Goal: Information Seeking & Learning: Learn about a topic

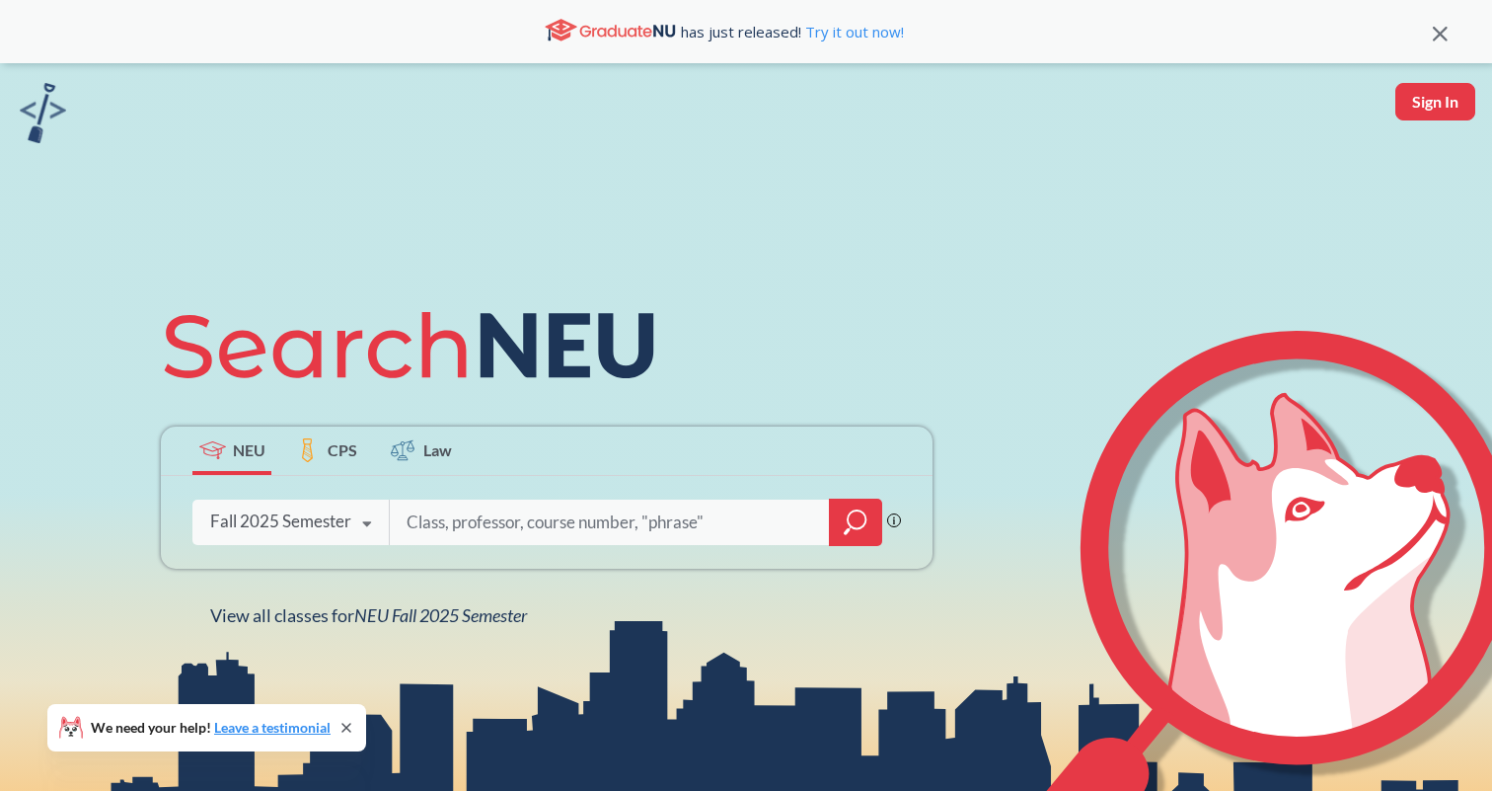
click at [491, 524] on input "search" at bounding box center [610, 521] width 411 height 41
type input "cs4750"
click at [836, 520] on div at bounding box center [855, 521] width 53 height 47
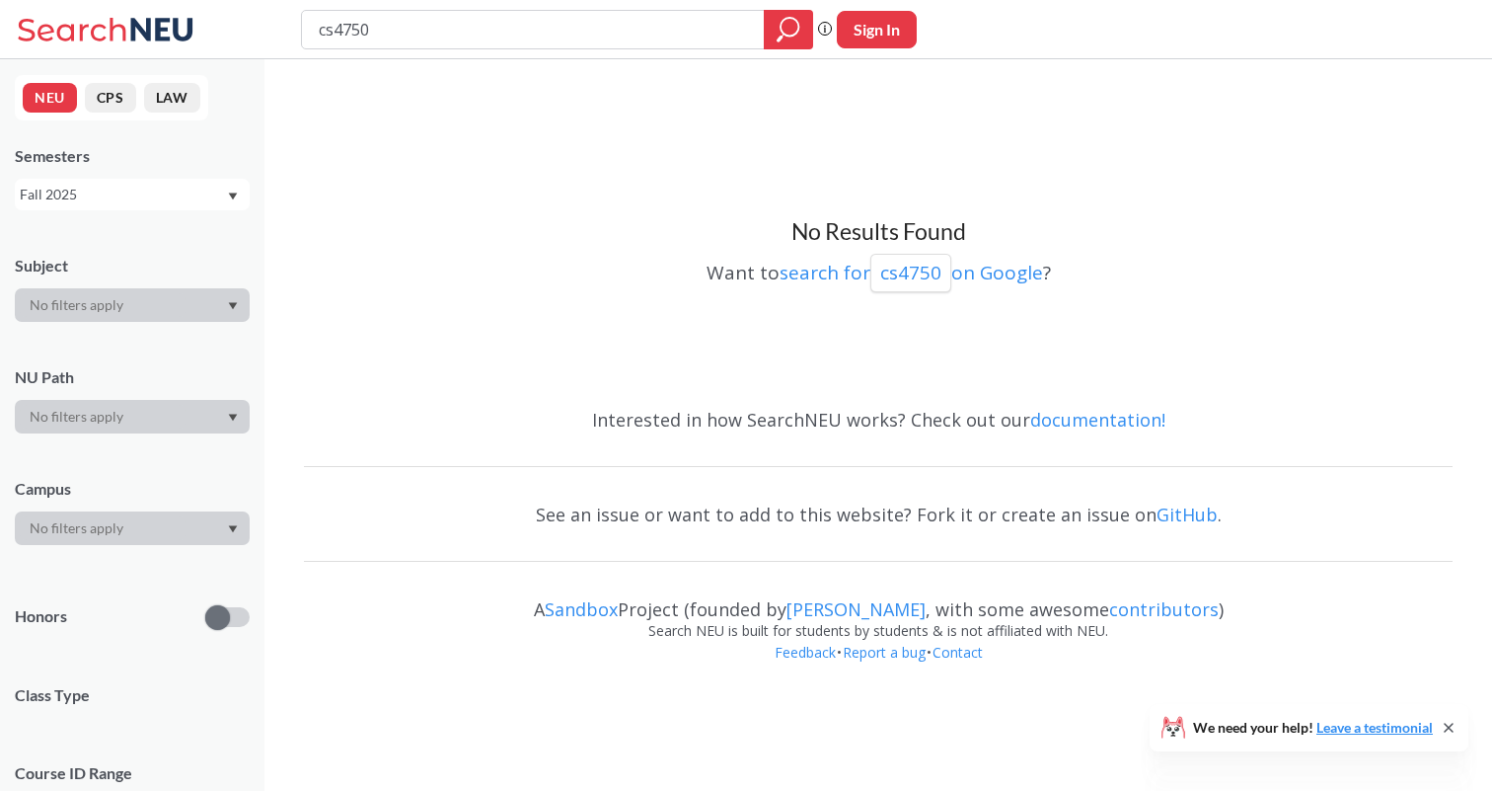
click at [416, 40] on input "cs4750" at bounding box center [533, 30] width 433 height 34
type input "cs4570"
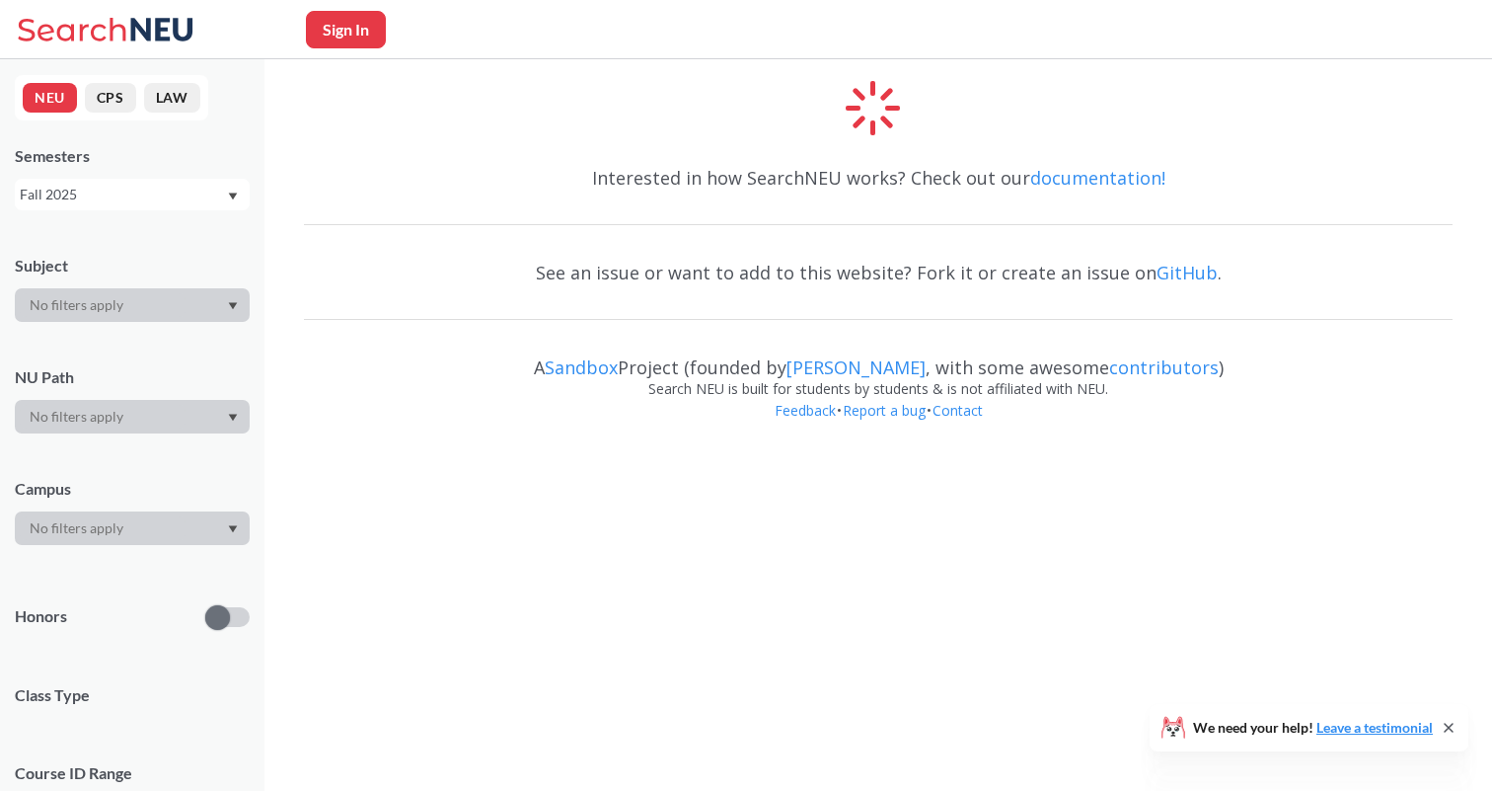
click at [153, 291] on div at bounding box center [132, 305] width 235 height 34
click at [221, 296] on div at bounding box center [132, 305] width 235 height 34
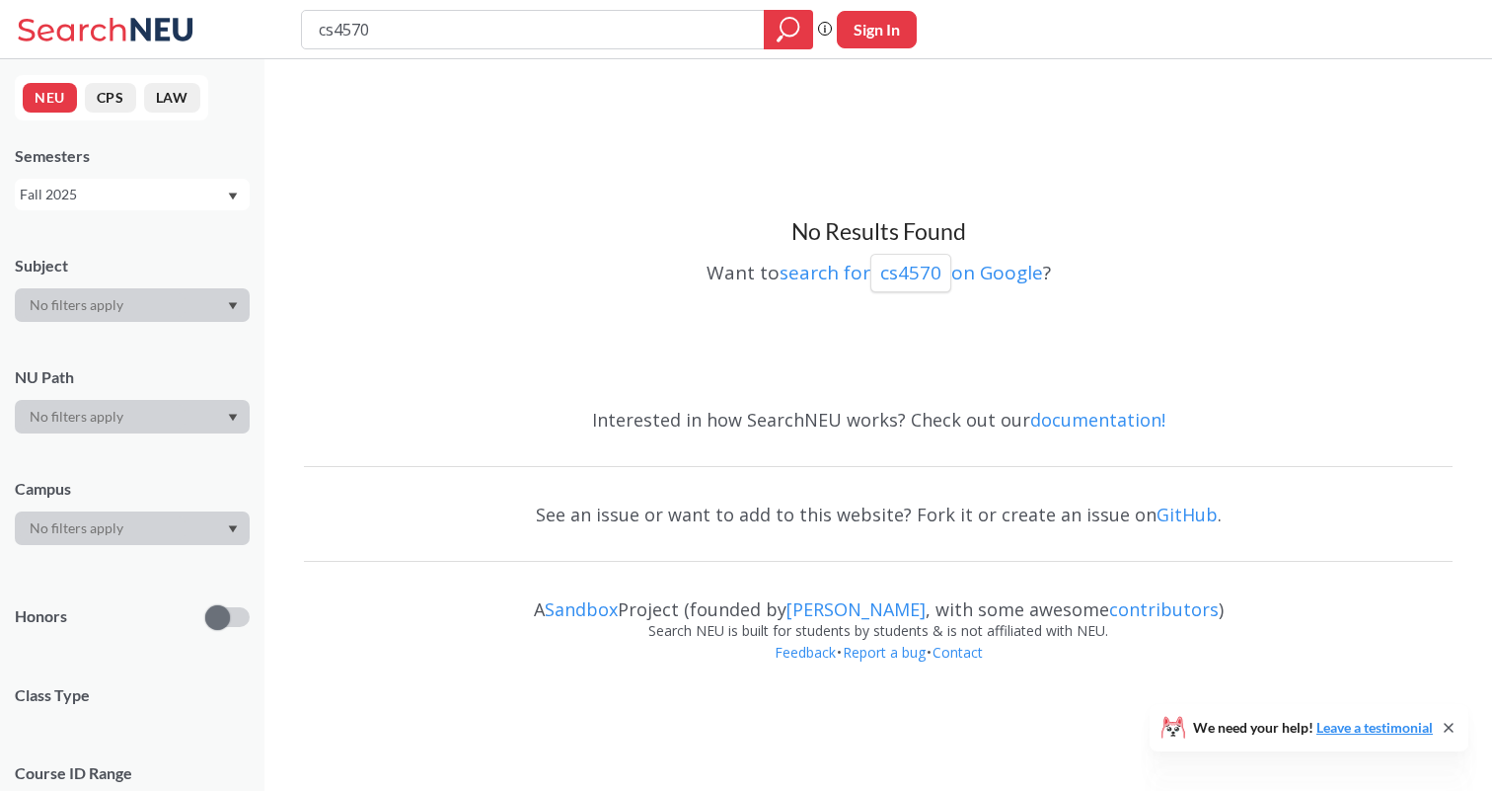
click at [332, 28] on input "cs4570" at bounding box center [533, 30] width 433 height 34
type input "math4570"
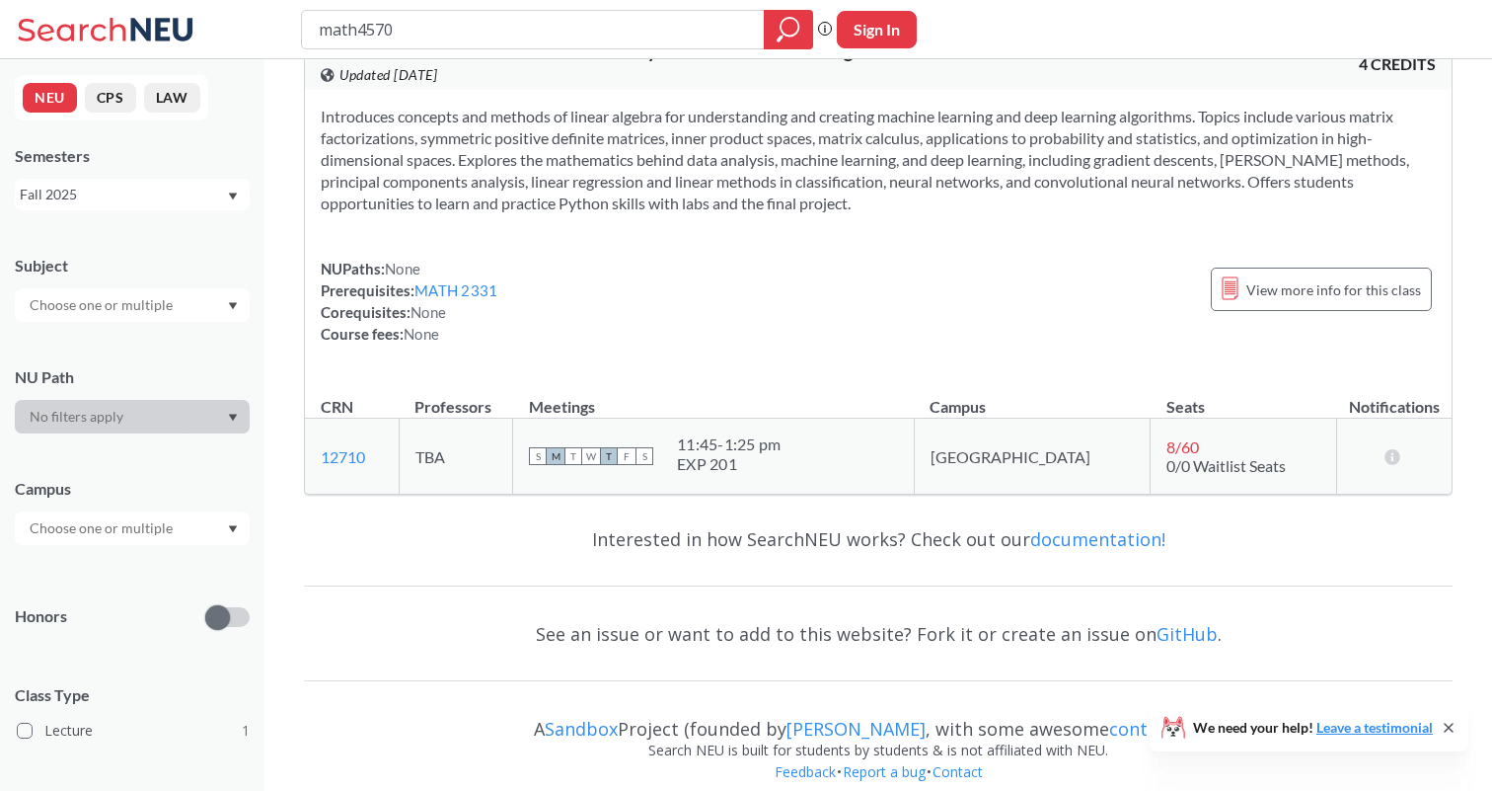
scroll to position [49, 0]
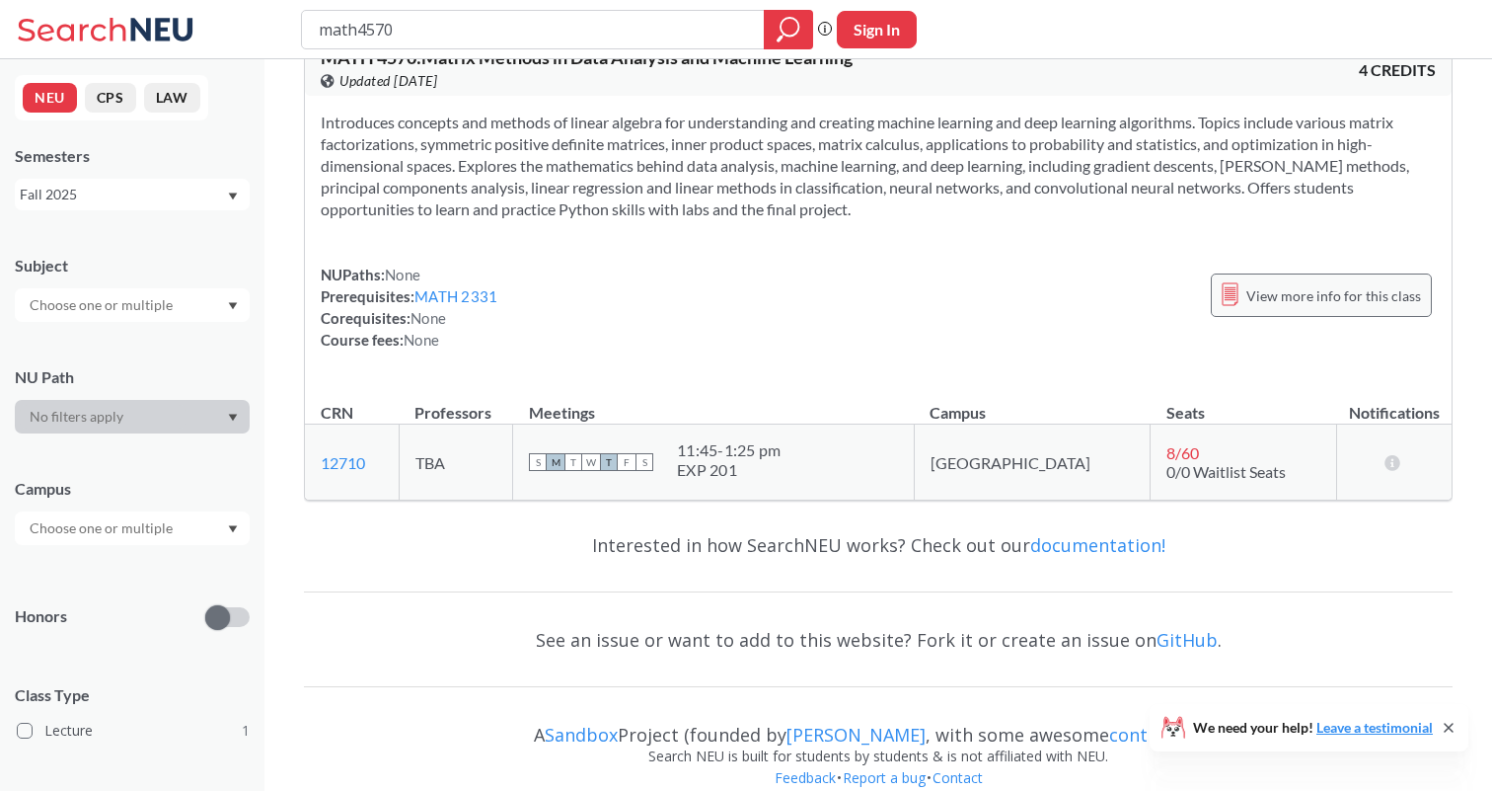
click at [1330, 298] on span "View more info for this class" at bounding box center [1334, 295] width 175 height 25
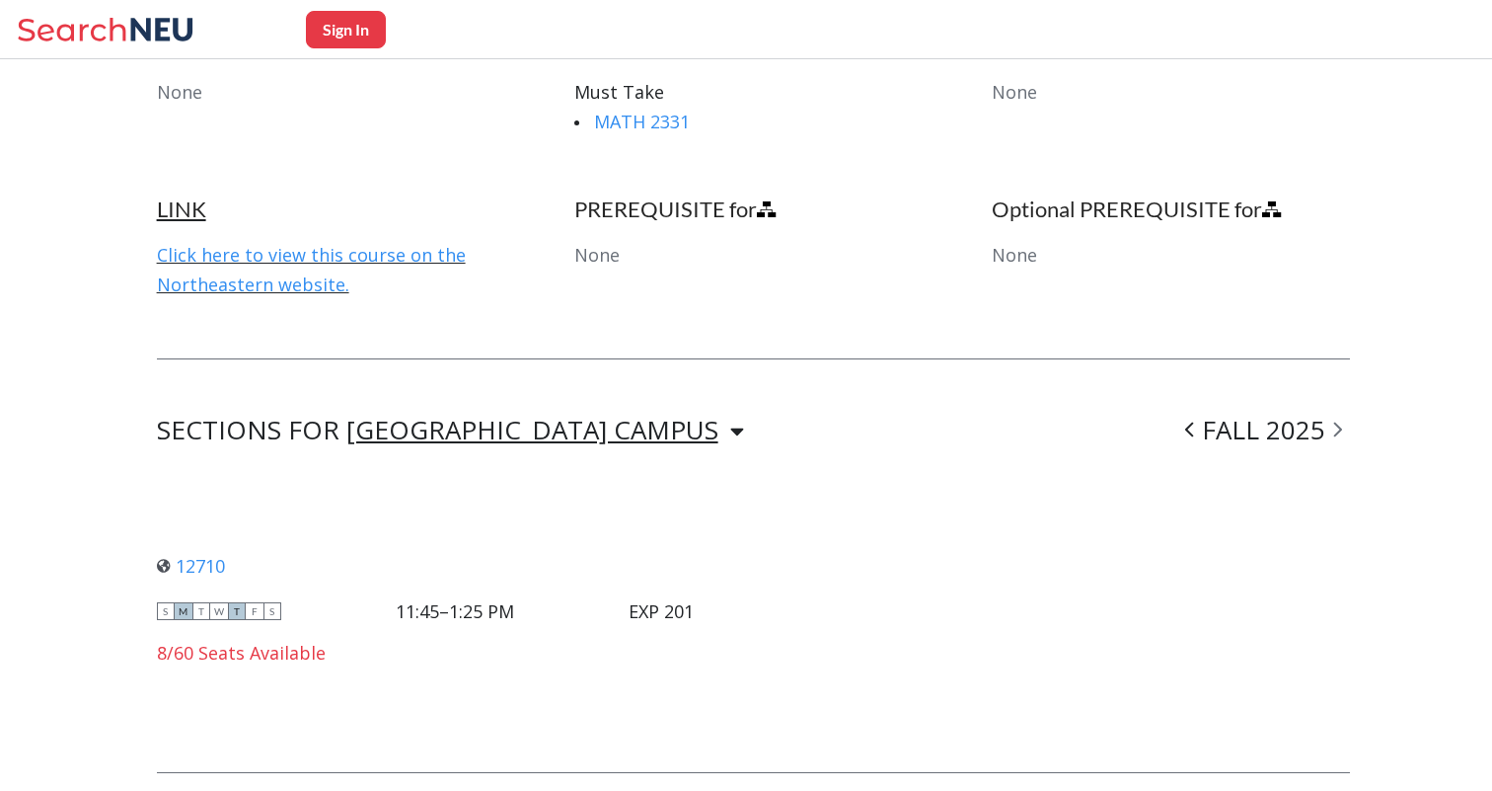
scroll to position [1130, 0]
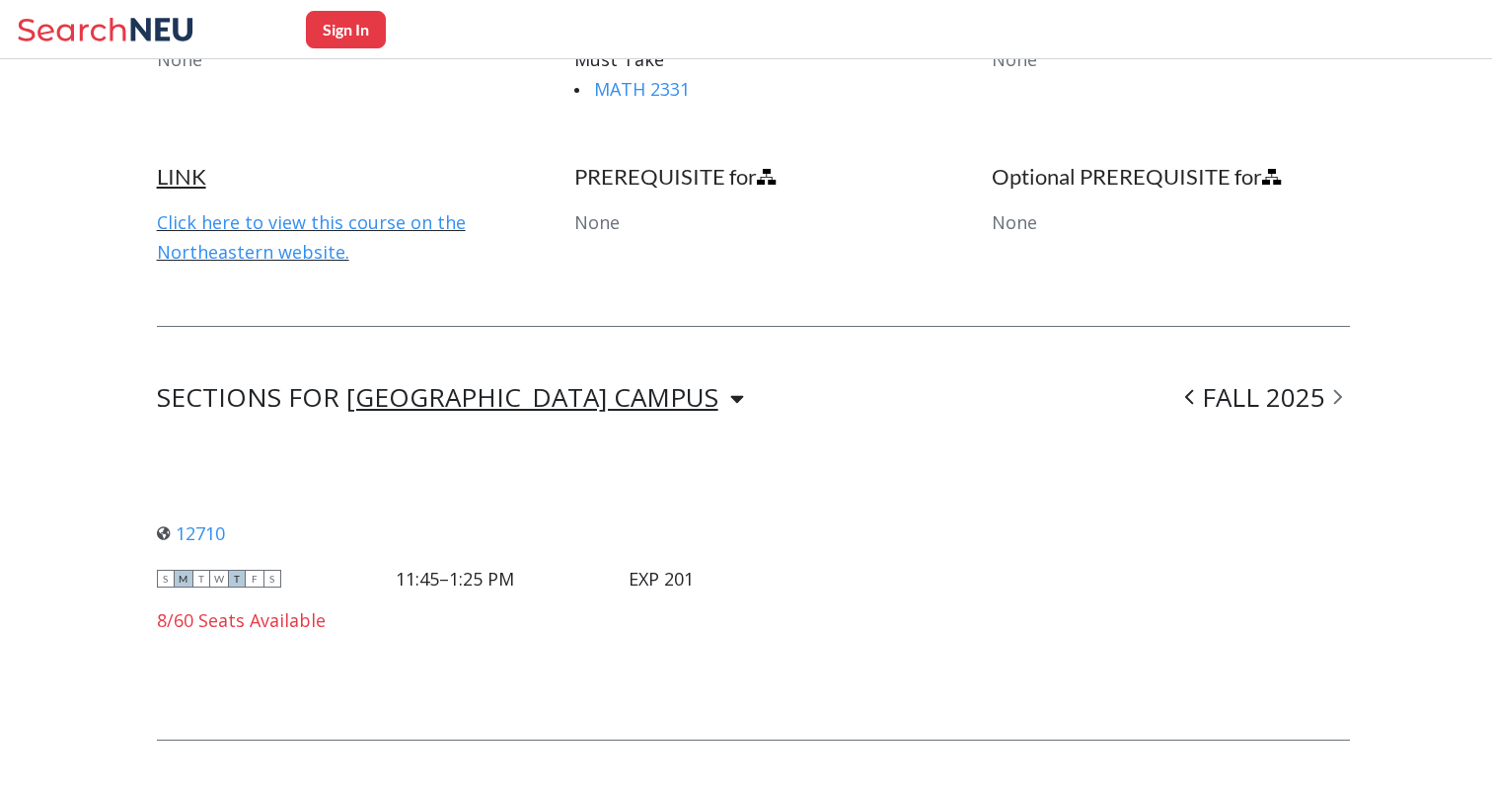
click at [551, 391] on div "[GEOGRAPHIC_DATA] CAMPUS" at bounding box center [532, 397] width 372 height 22
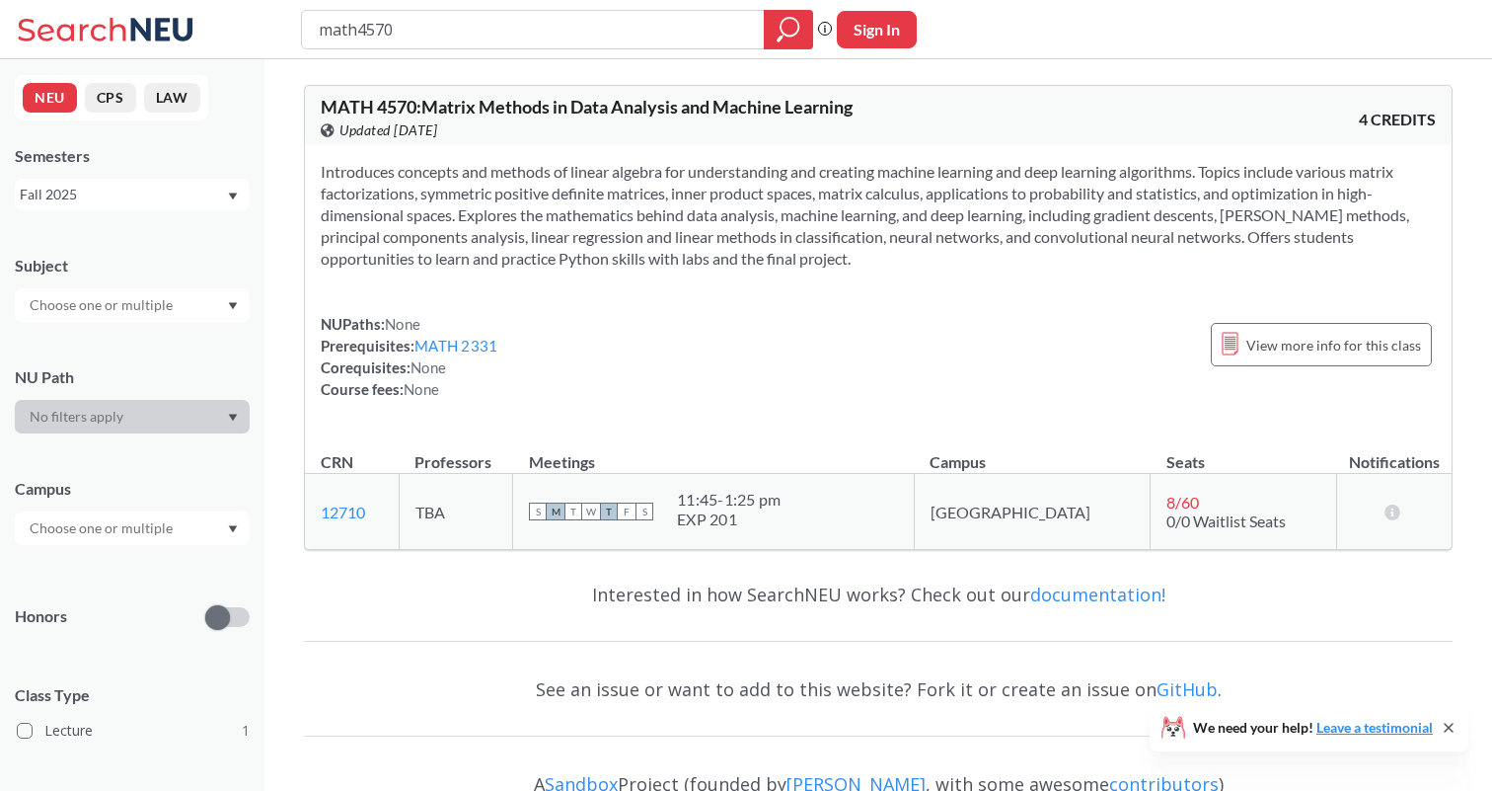
scroll to position [7, 0]
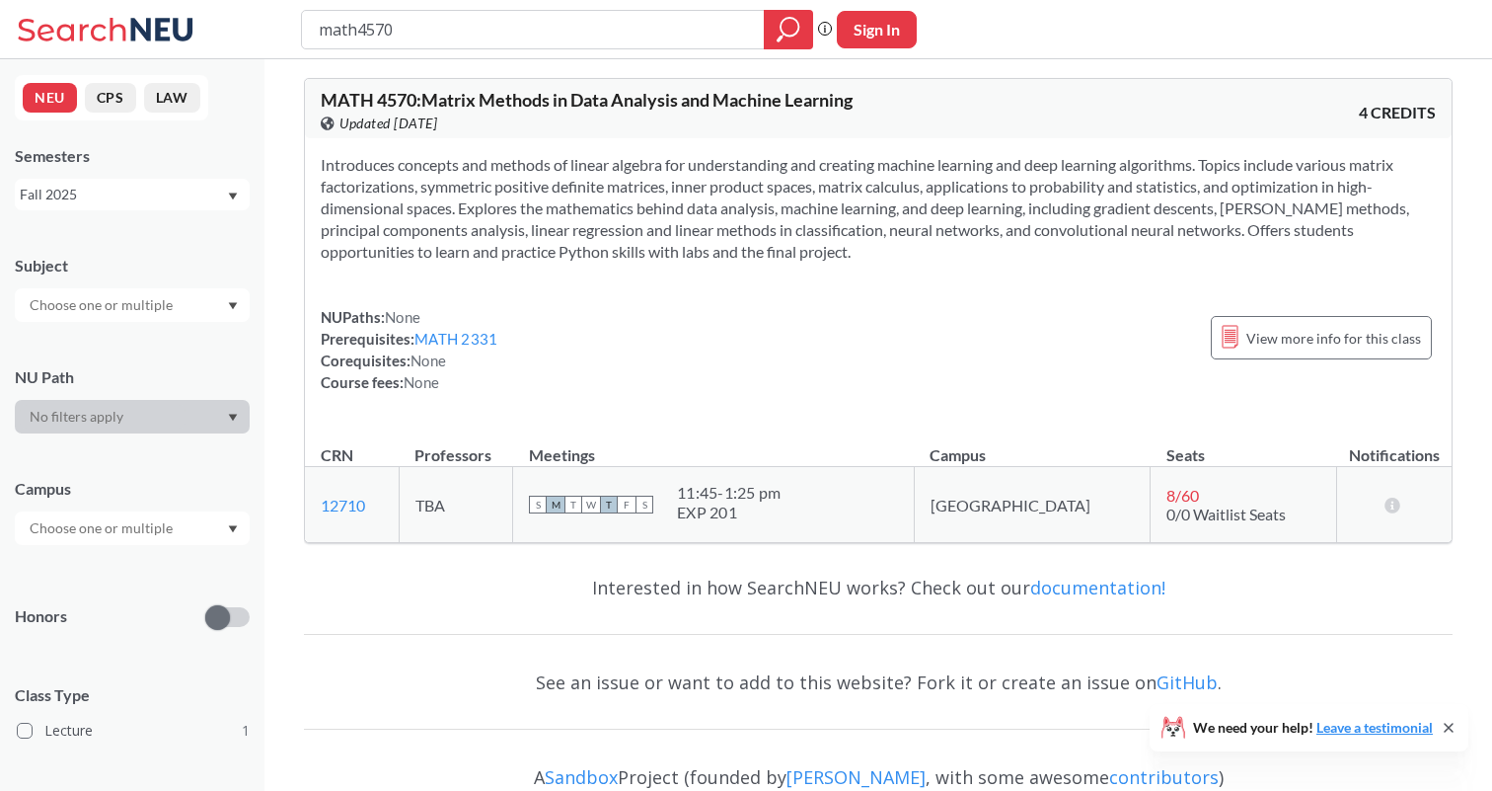
click at [796, 98] on span "MATH 4570 : Matrix Methods in Data Analysis and Machine Learning" at bounding box center [587, 100] width 532 height 22
